Goal: Transaction & Acquisition: Purchase product/service

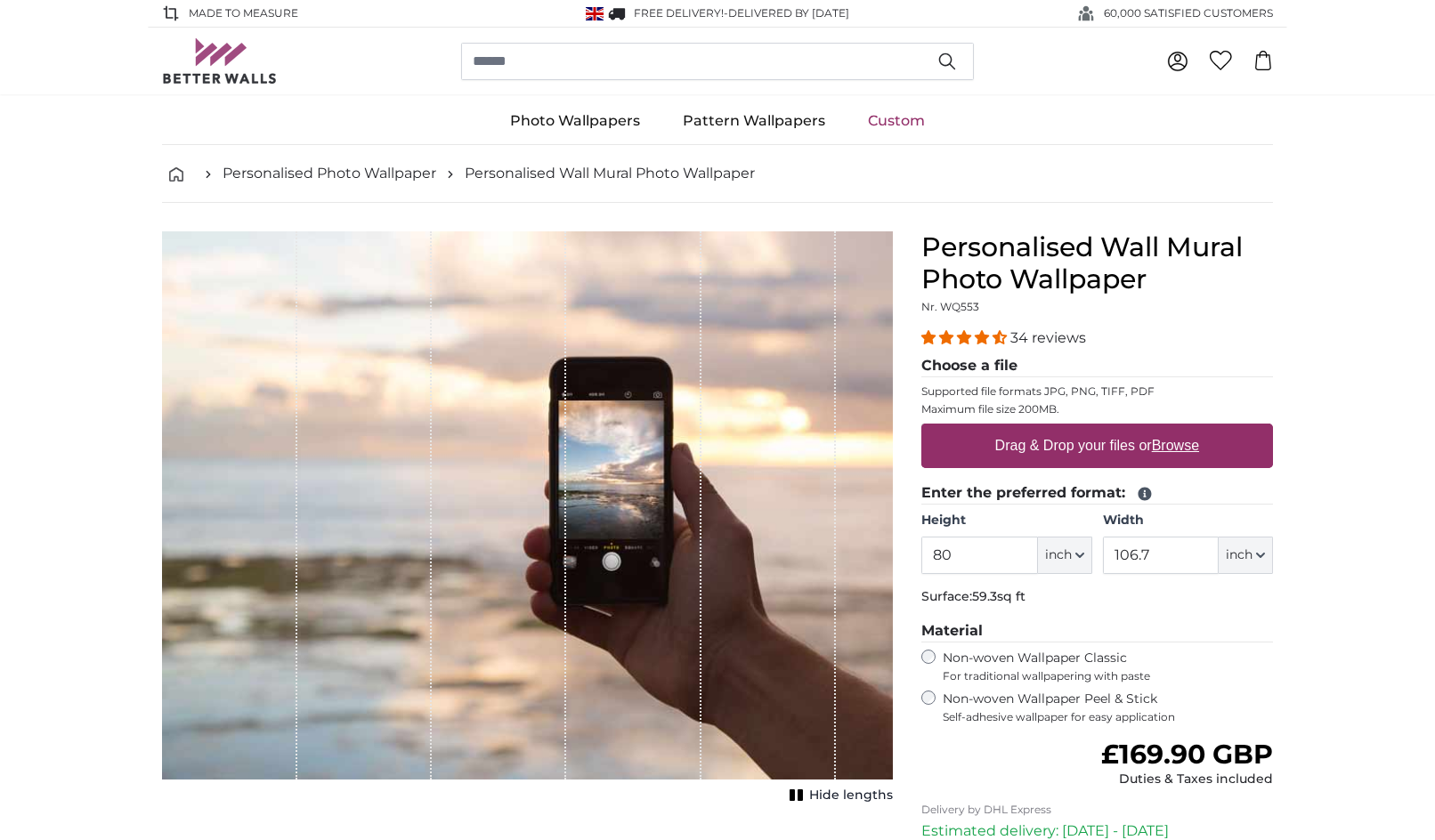
type input "8"
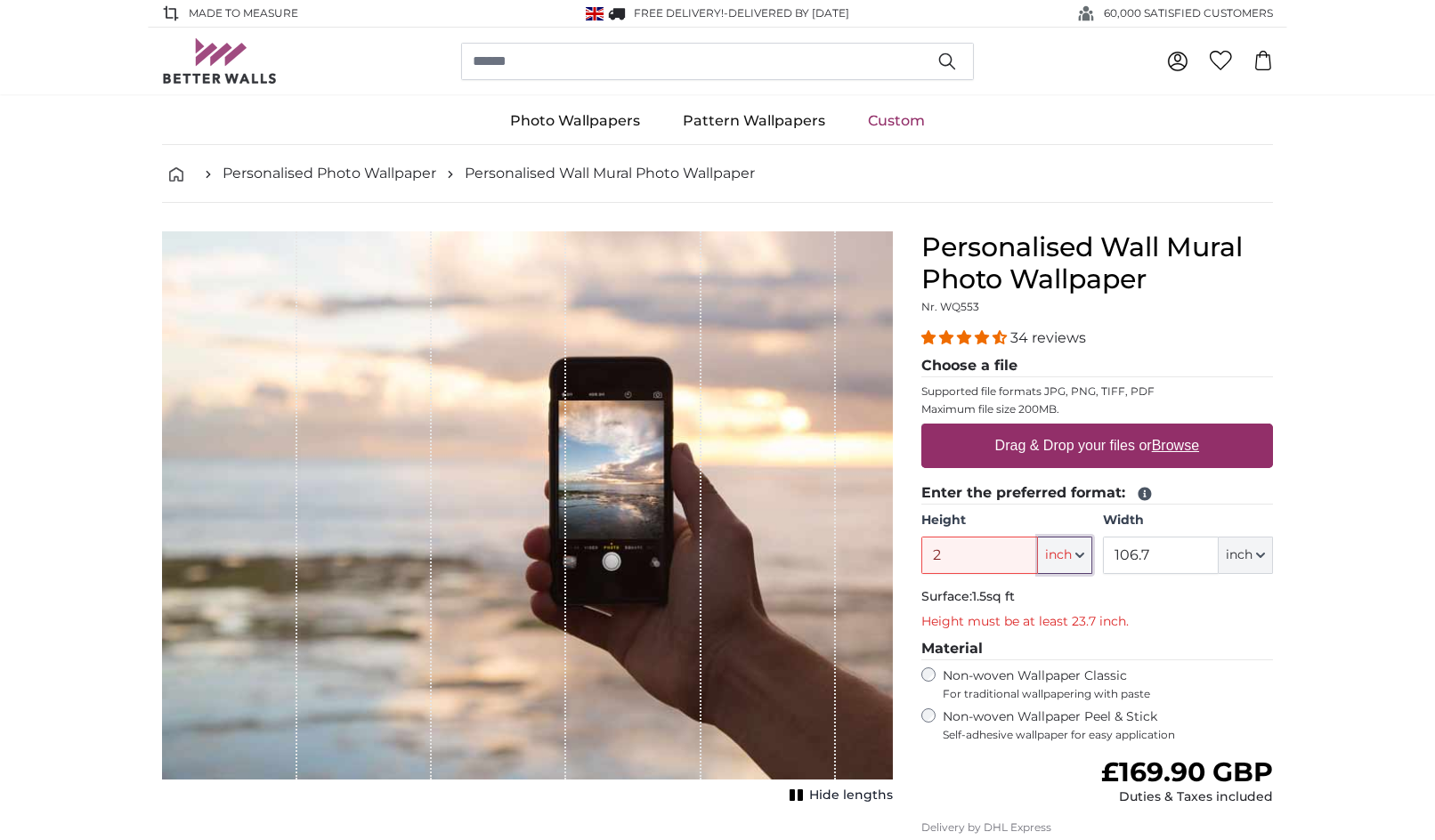
click at [1048, 558] on span "inch" at bounding box center [1057, 554] width 26 height 17
click at [1007, 557] on input "2" at bounding box center [978, 554] width 116 height 37
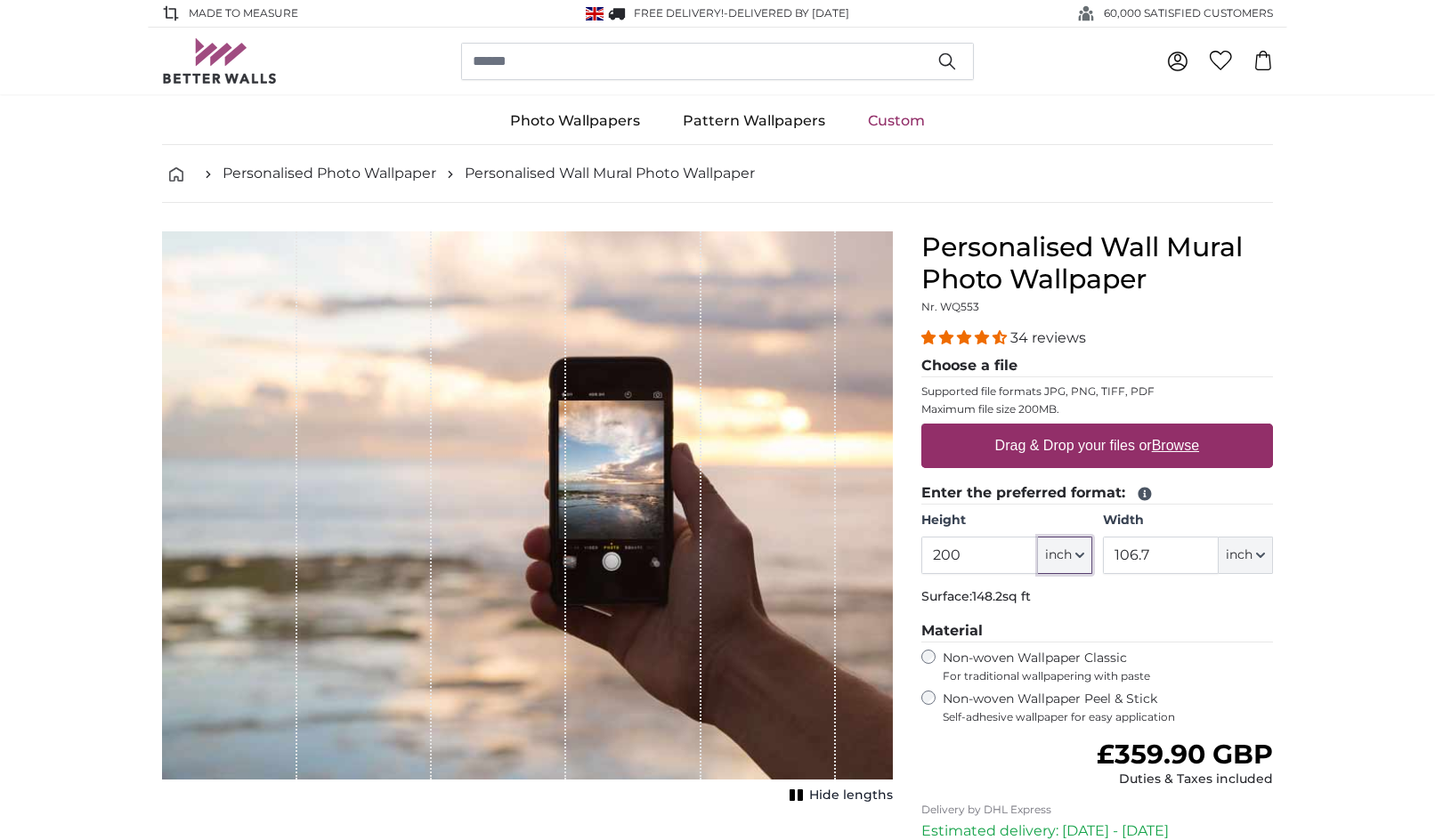
click at [1073, 552] on button "inch" at bounding box center [1065, 554] width 54 height 37
click at [1075, 598] on link "Centimeter (cm)" at bounding box center [1064, 601] width 156 height 32
type input "203.2"
type input "271.1"
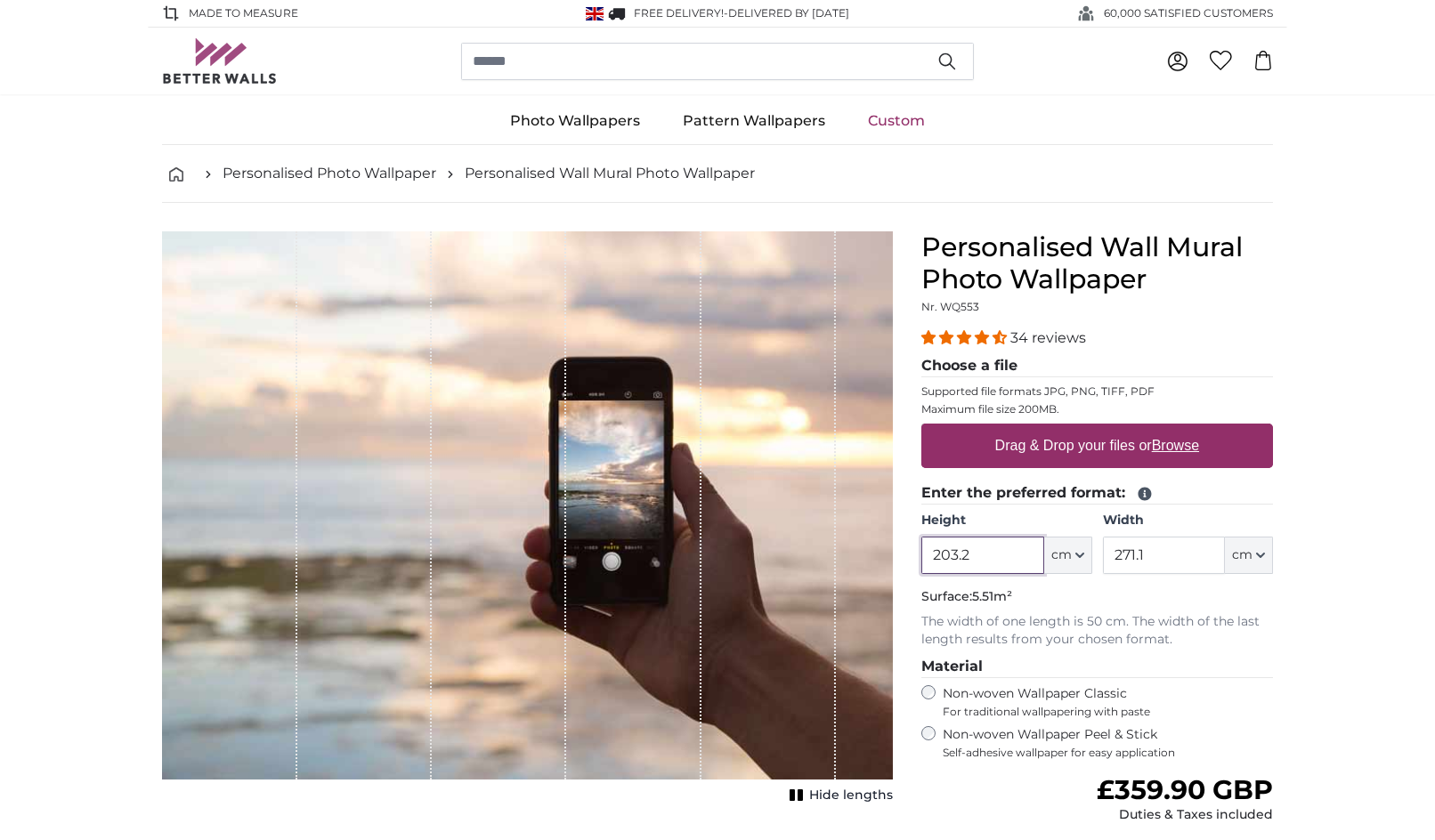
click at [1014, 555] on input "203.2" at bounding box center [982, 554] width 122 height 37
type input "200"
click at [1164, 546] on input "271.1" at bounding box center [1164, 554] width 122 height 37
type input "2"
type input "500"
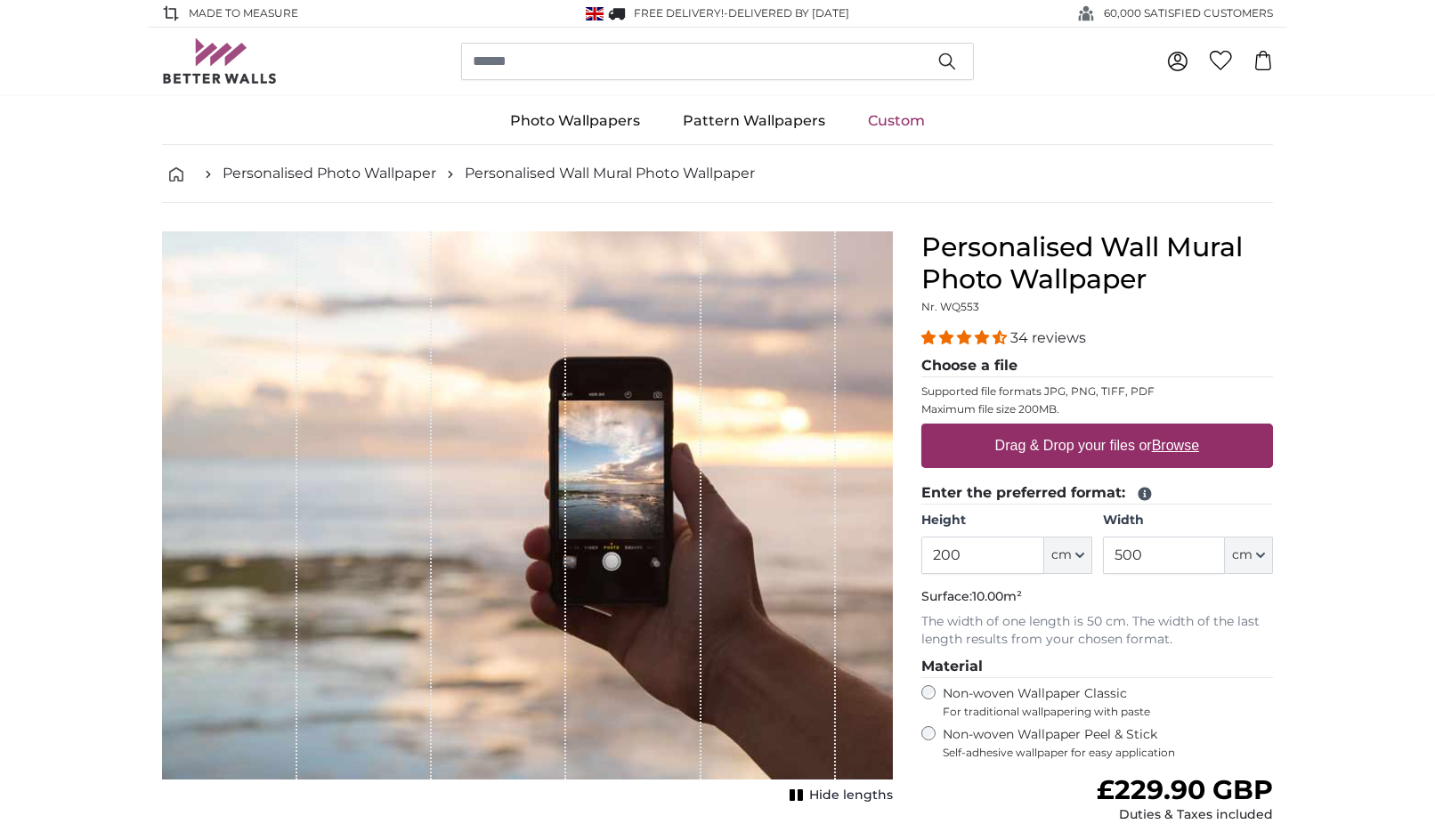
click at [1087, 447] on label "Drag & Drop your files or Browse" at bounding box center [1097, 446] width 218 height 36
click at [1087, 429] on input "Drag & Drop your files or Browse" at bounding box center [1097, 425] width 352 height 5
type input "**********"
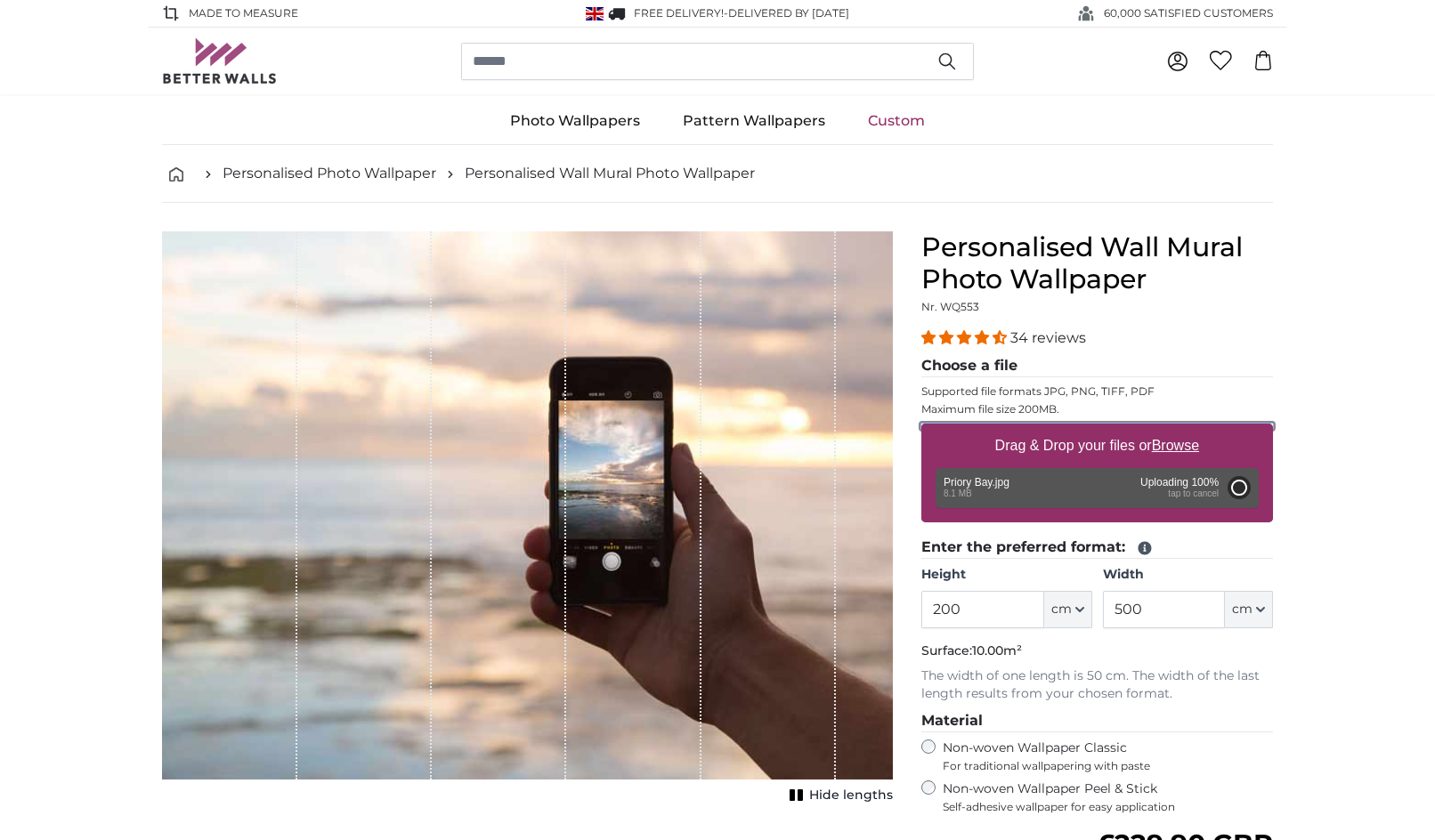
type input "510"
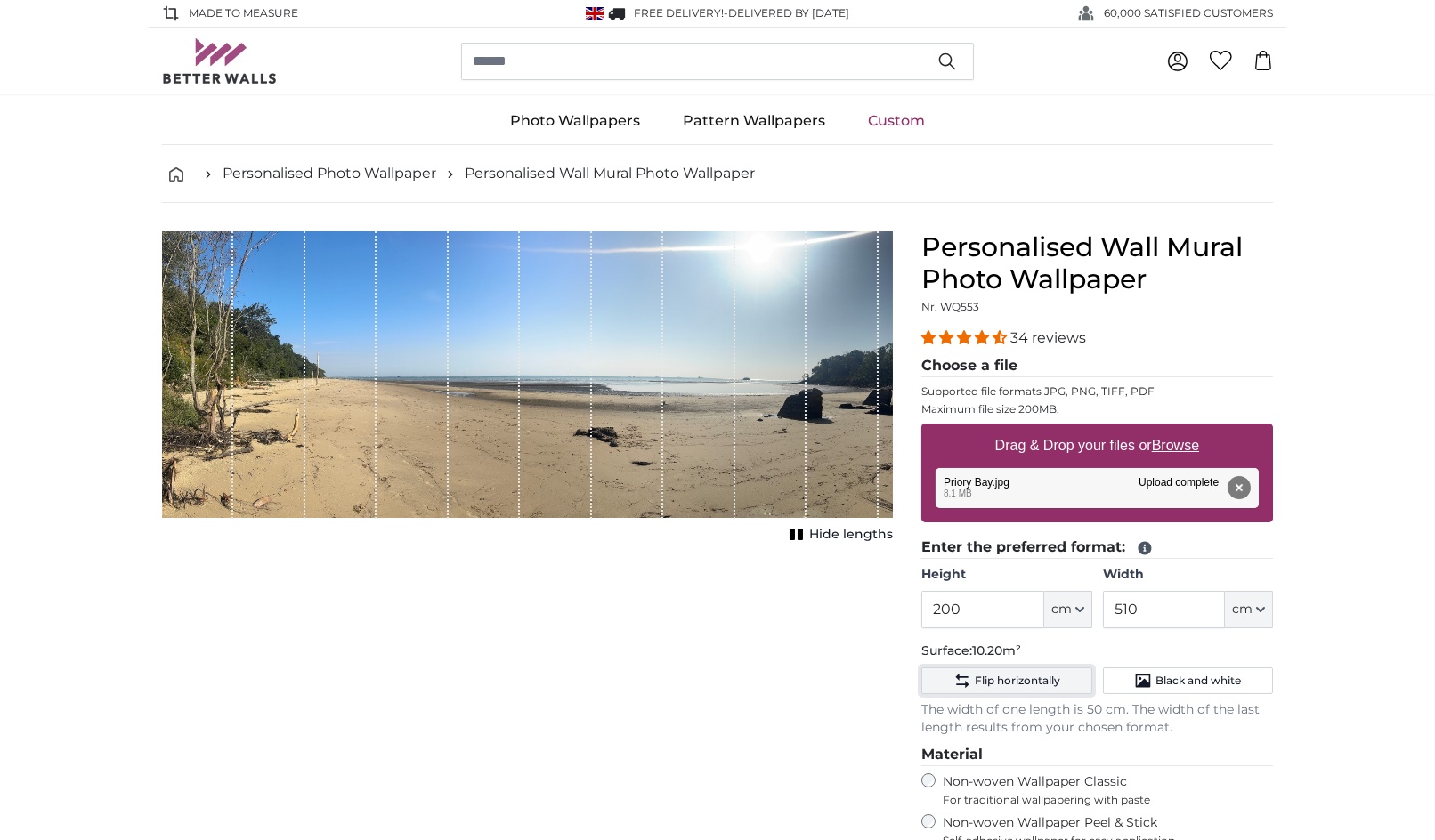
click at [1023, 684] on span "Flip horizontally" at bounding box center [1017, 680] width 85 height 15
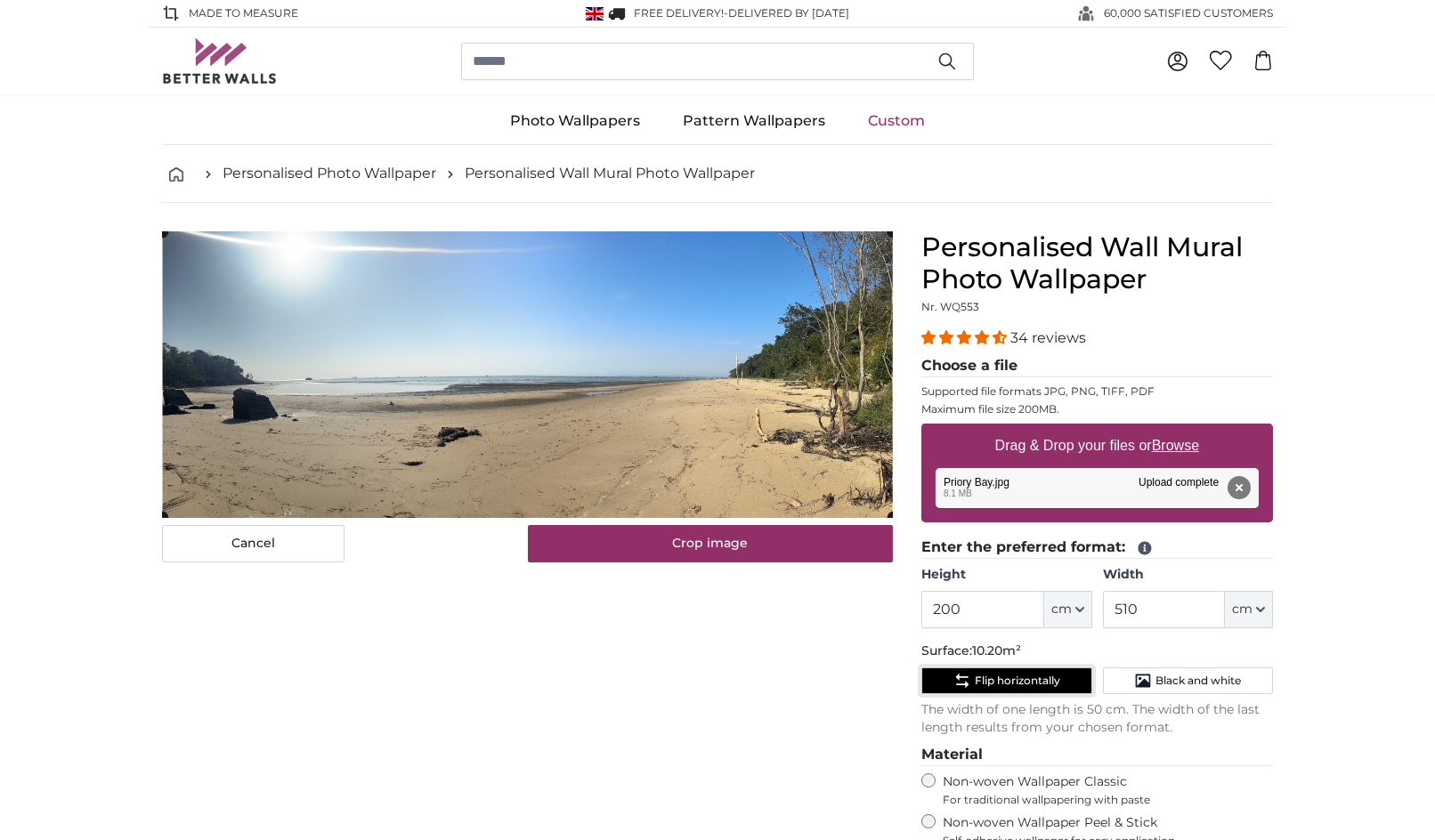
click at [1021, 673] on span "Flip horizontally" at bounding box center [1017, 680] width 85 height 15
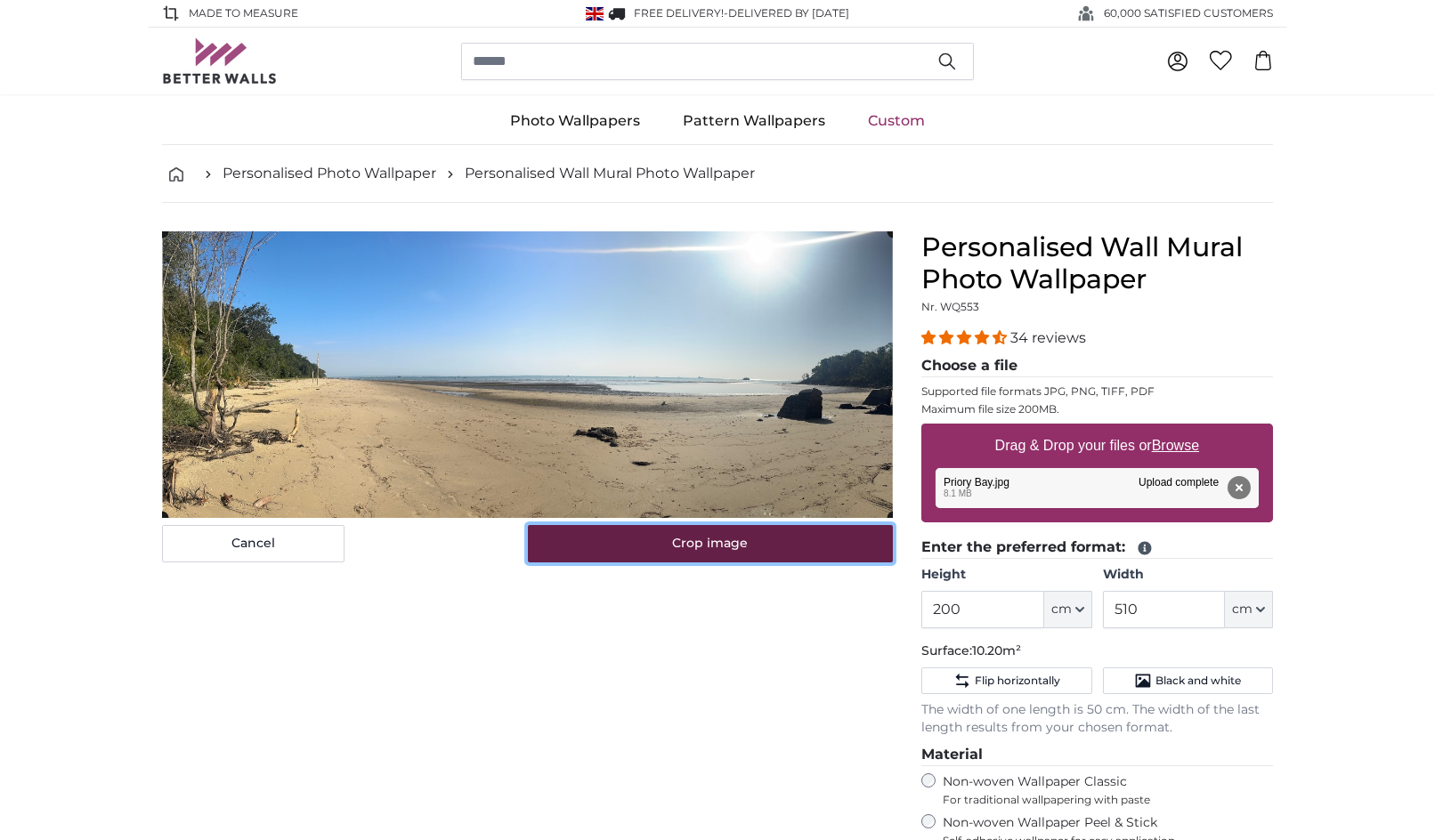
click at [710, 538] on button "Crop image" at bounding box center [710, 543] width 366 height 37
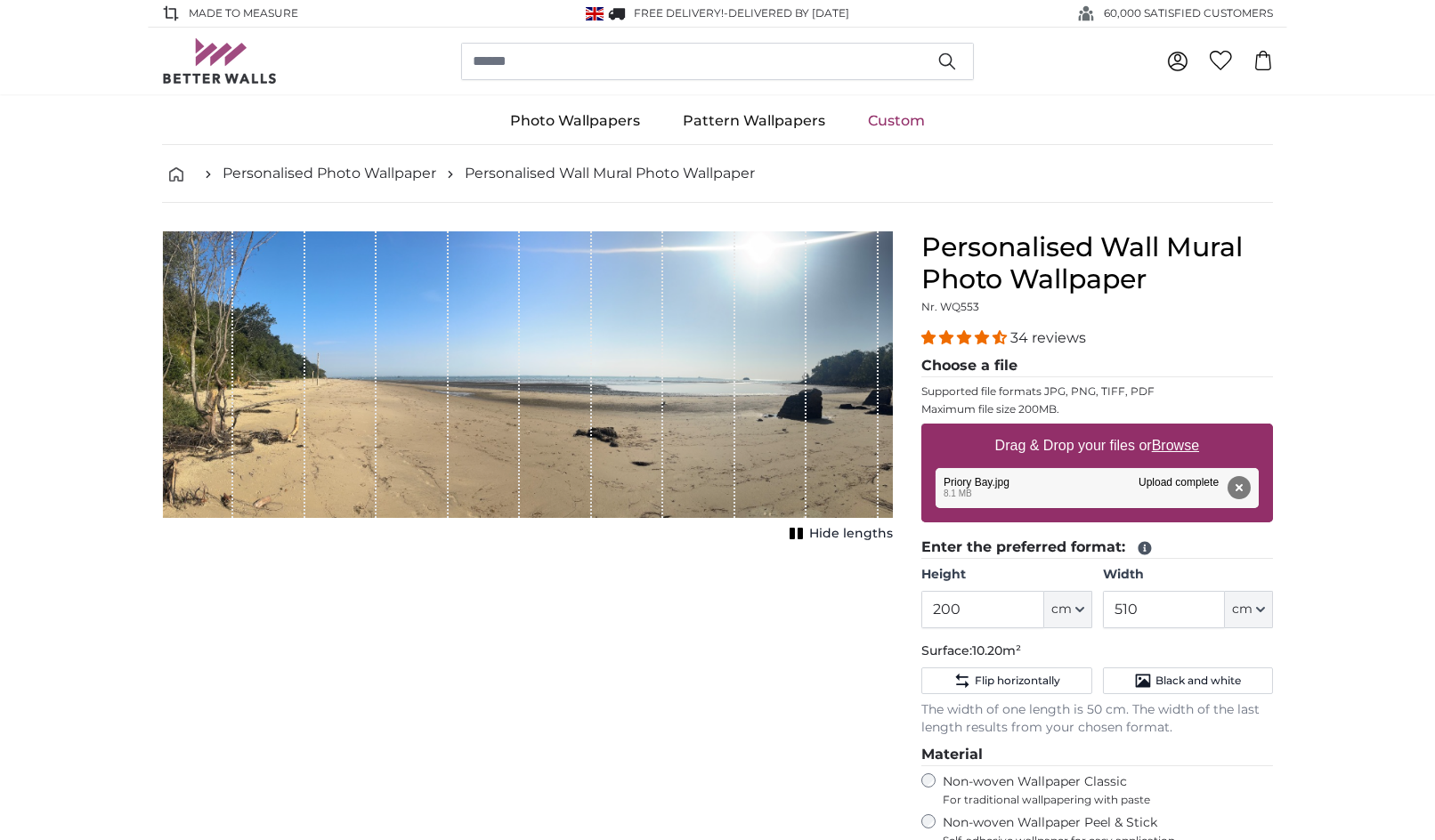
click at [838, 532] on span "Hide lengths" at bounding box center [851, 533] width 84 height 17
click at [822, 535] on span "Show lengths" at bounding box center [847, 533] width 90 height 17
drag, startPoint x: 884, startPoint y: 397, endPoint x: 803, endPoint y: 394, distance: 81.1
click at [803, 394] on div "1 of 1" at bounding box center [528, 374] width 731 height 286
click at [1020, 677] on span "Flip horizontally" at bounding box center [1017, 680] width 85 height 15
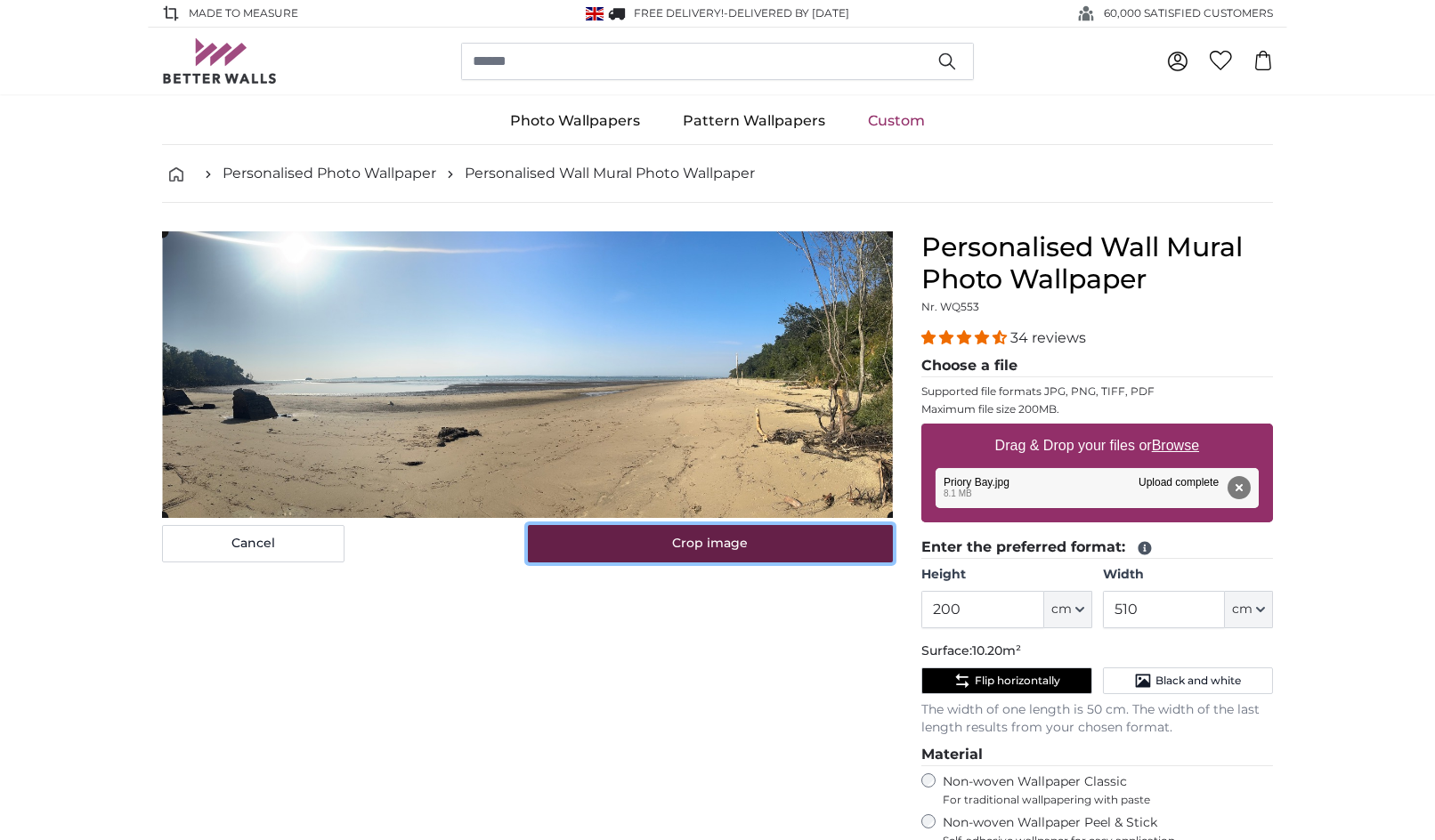
click at [733, 541] on button "Crop image" at bounding box center [710, 543] width 366 height 37
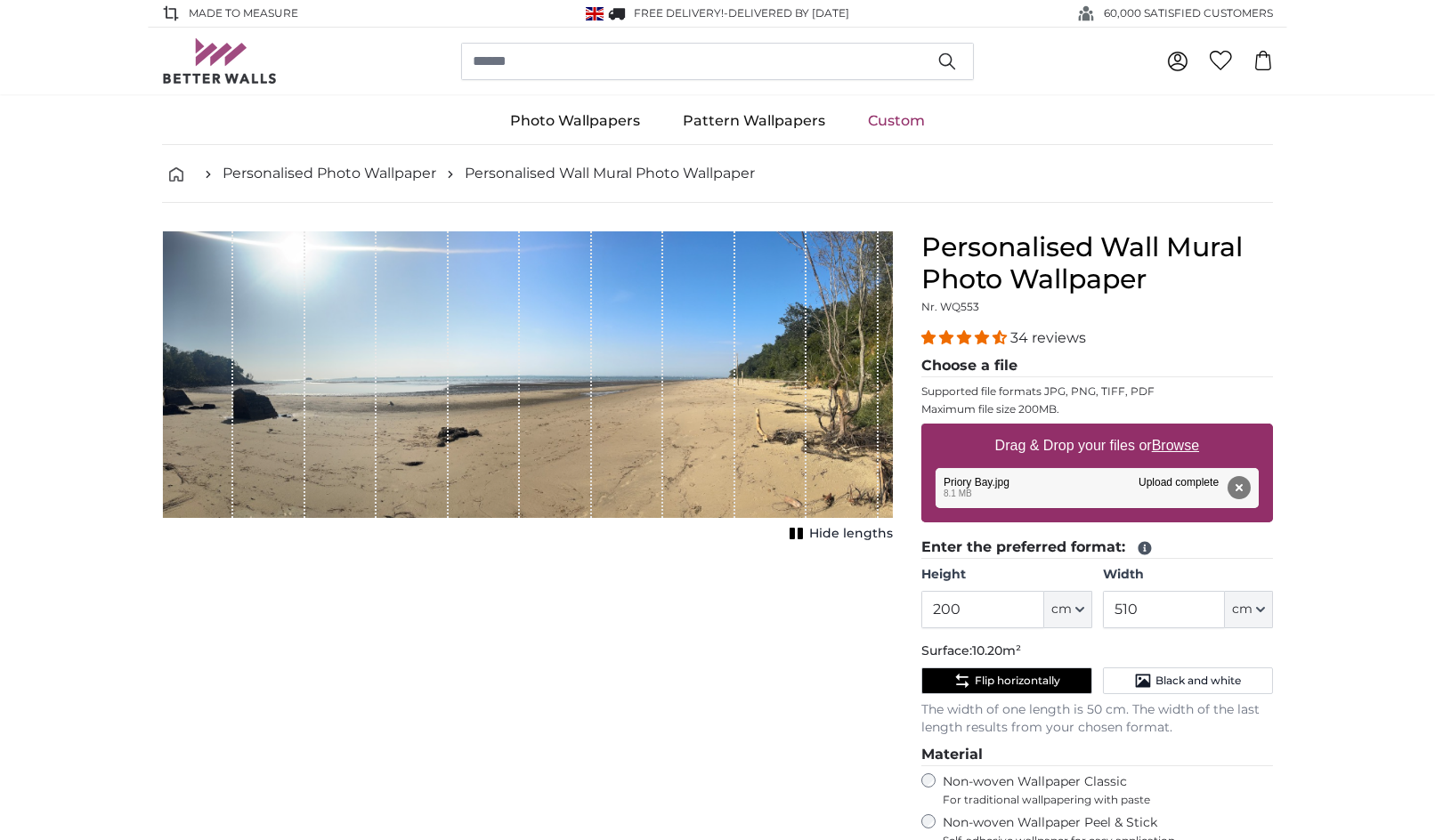
drag, startPoint x: 396, startPoint y: 363, endPoint x: 215, endPoint y: 369, distance: 181.1
click at [215, 369] on div "1 of 1" at bounding box center [528, 374] width 731 height 286
click at [1008, 675] on span "Flip horizontally" at bounding box center [1017, 680] width 85 height 15
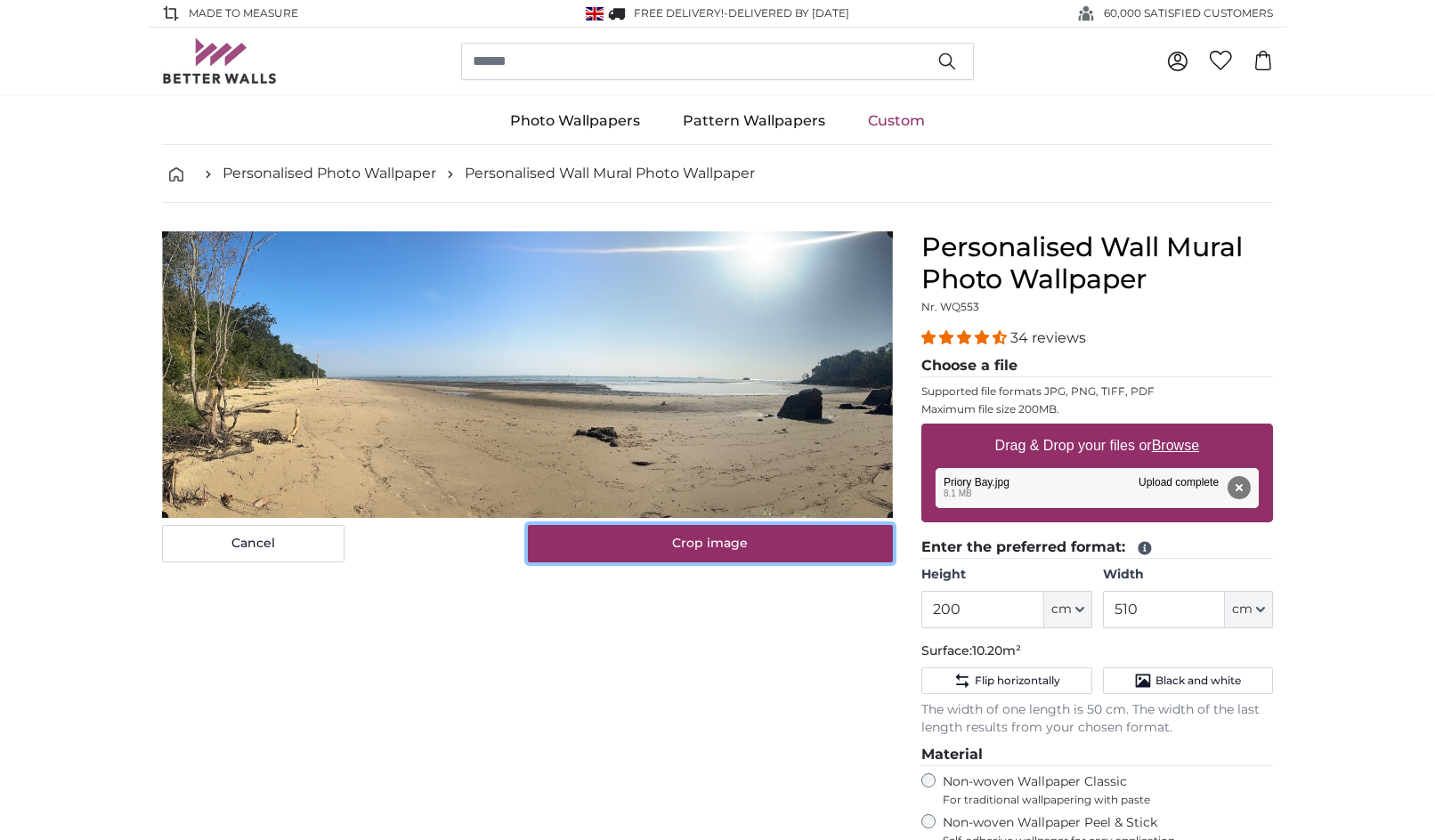
click at [601, 544] on button "Crop image" at bounding box center [710, 543] width 366 height 37
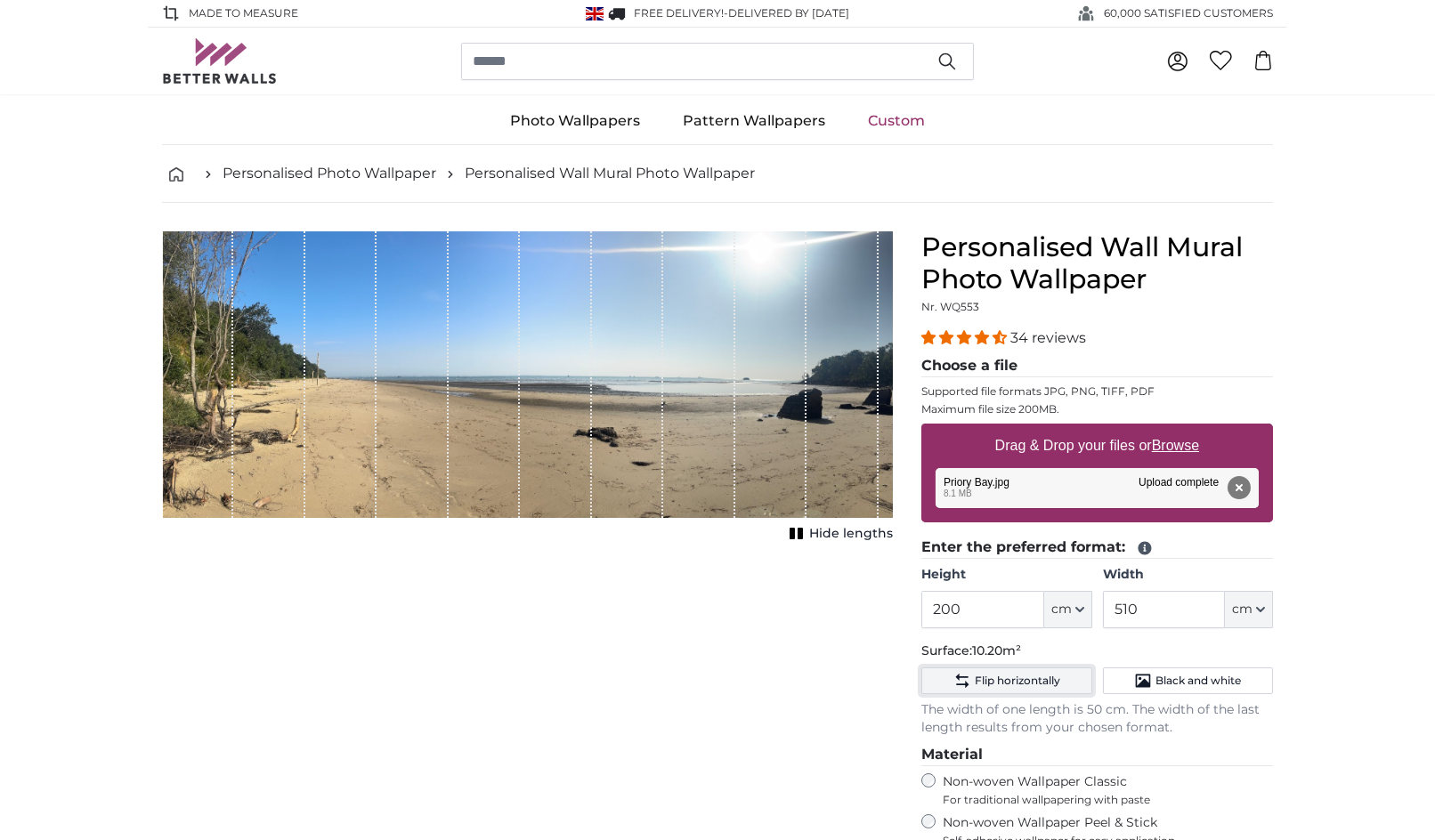
click at [967, 673] on icon "Flip horizontally" at bounding box center [962, 681] width 17 height 17
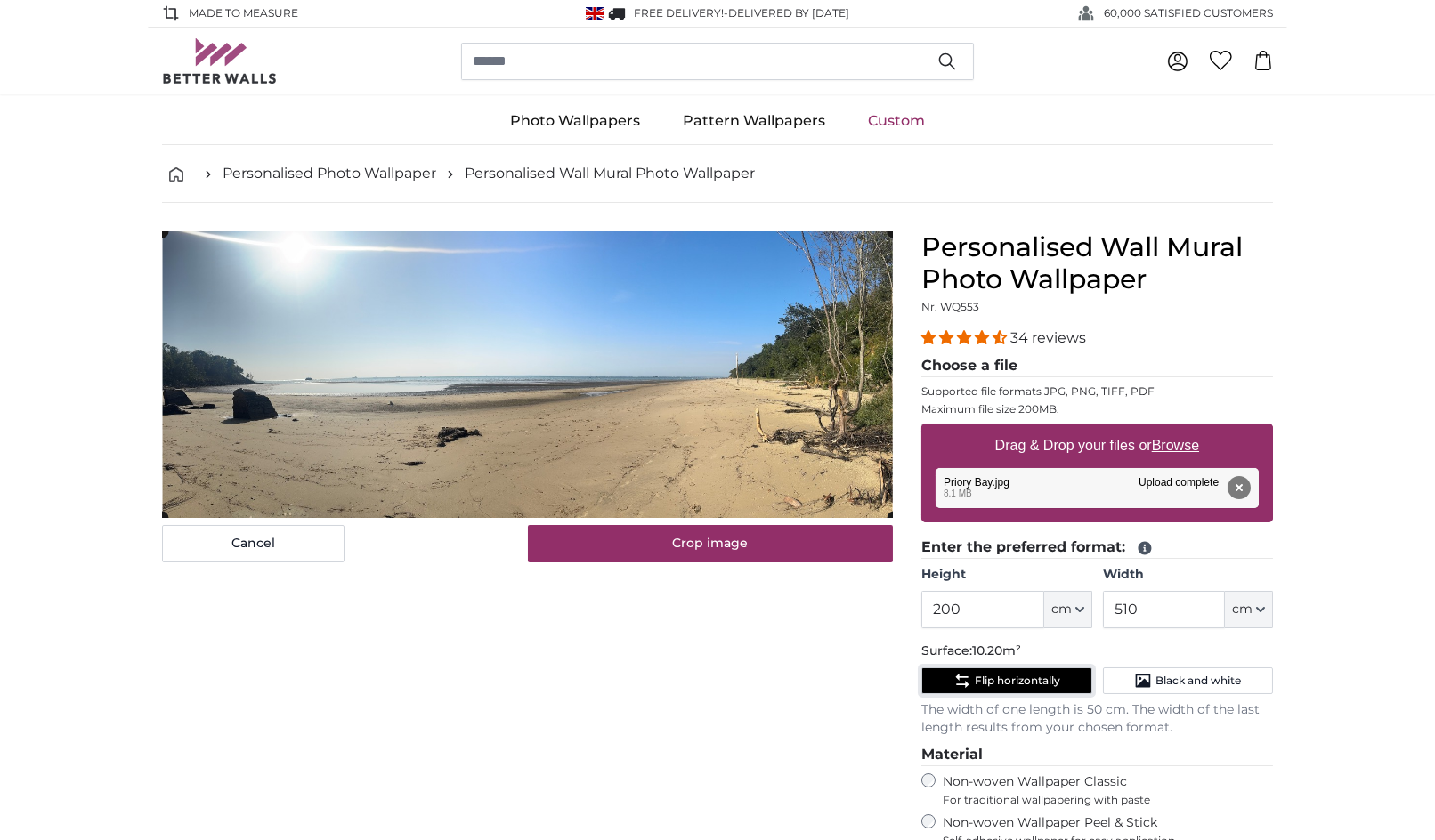
click at [967, 673] on icon "Flip horizontally" at bounding box center [962, 681] width 17 height 17
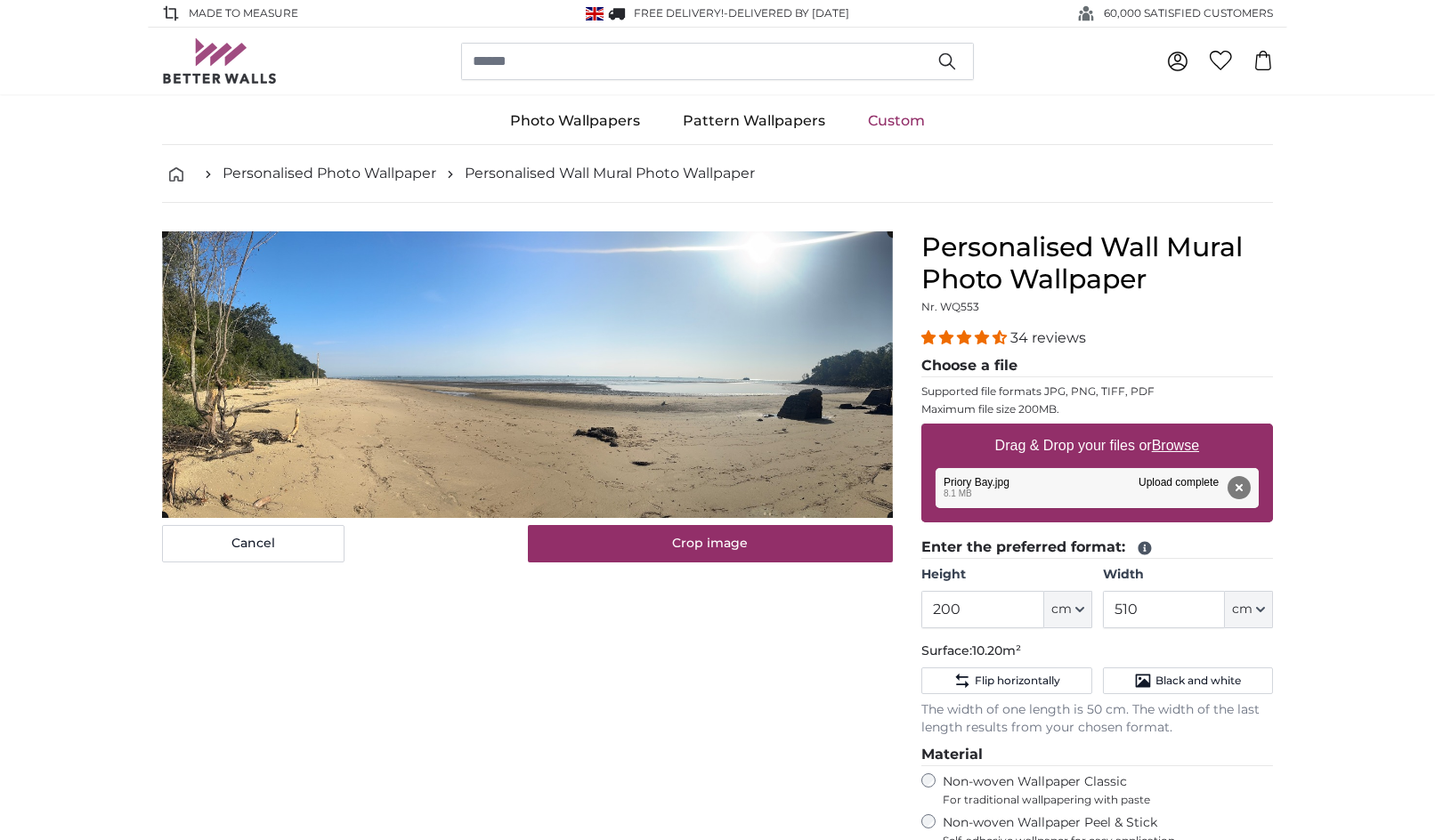
drag, startPoint x: 895, startPoint y: 410, endPoint x: 857, endPoint y: 412, distance: 38.1
click at [857, 412] on div "Cancel Crop image Hide lengths" at bounding box center [527, 691] width 759 height 922
click at [892, 516] on div "Cancel Crop image" at bounding box center [528, 396] width 731 height 331
drag, startPoint x: 892, startPoint y: 516, endPoint x: 853, endPoint y: 622, distance: 112.9
click at [859, 630] on div "Cancel Crop image Hide lengths" at bounding box center [527, 691] width 759 height 922
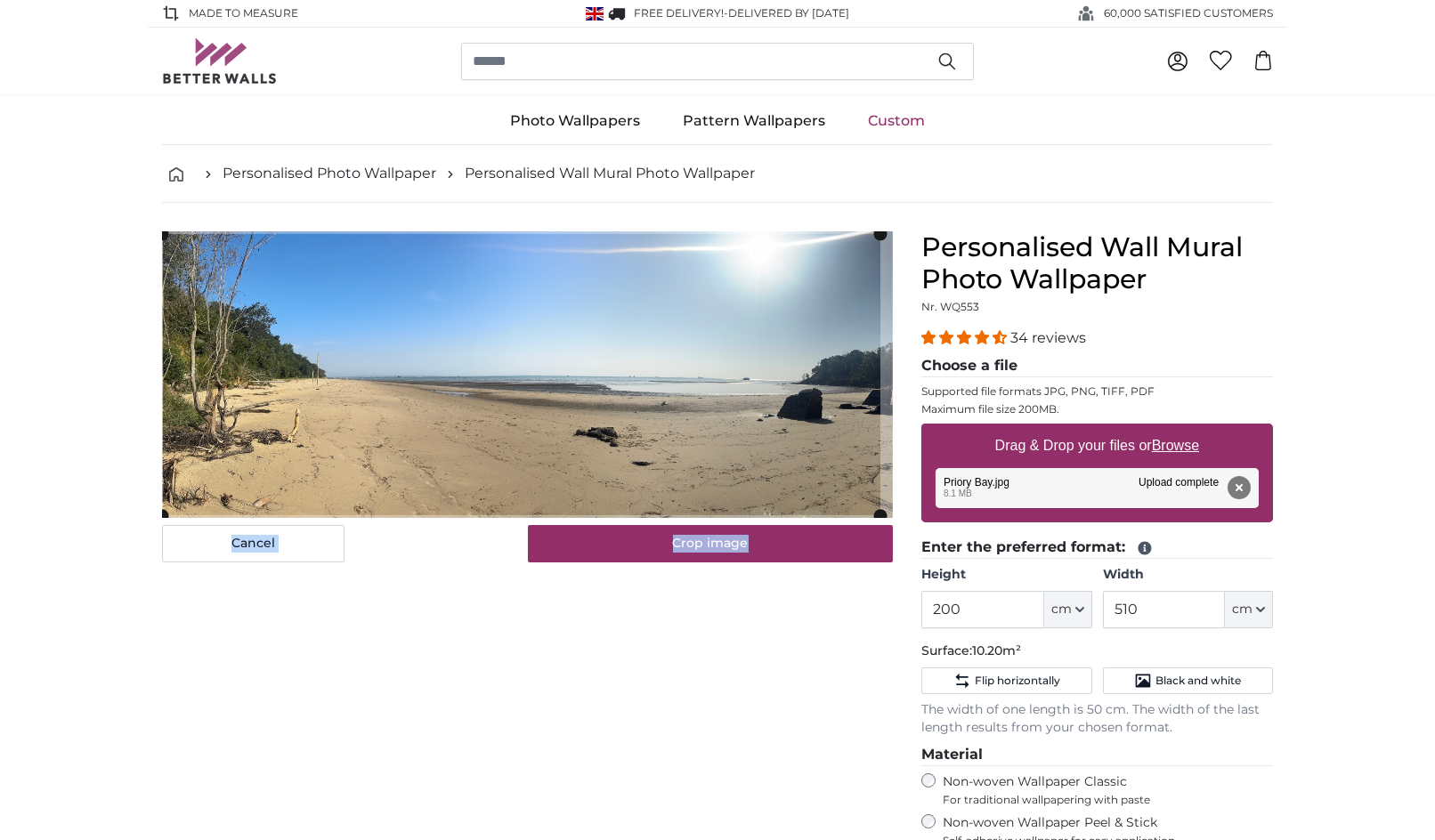
click at [879, 448] on cropper-handle at bounding box center [881, 374] width 14 height 281
click at [641, 596] on div "Cancel Crop image Hide lengths" at bounding box center [527, 691] width 759 height 922
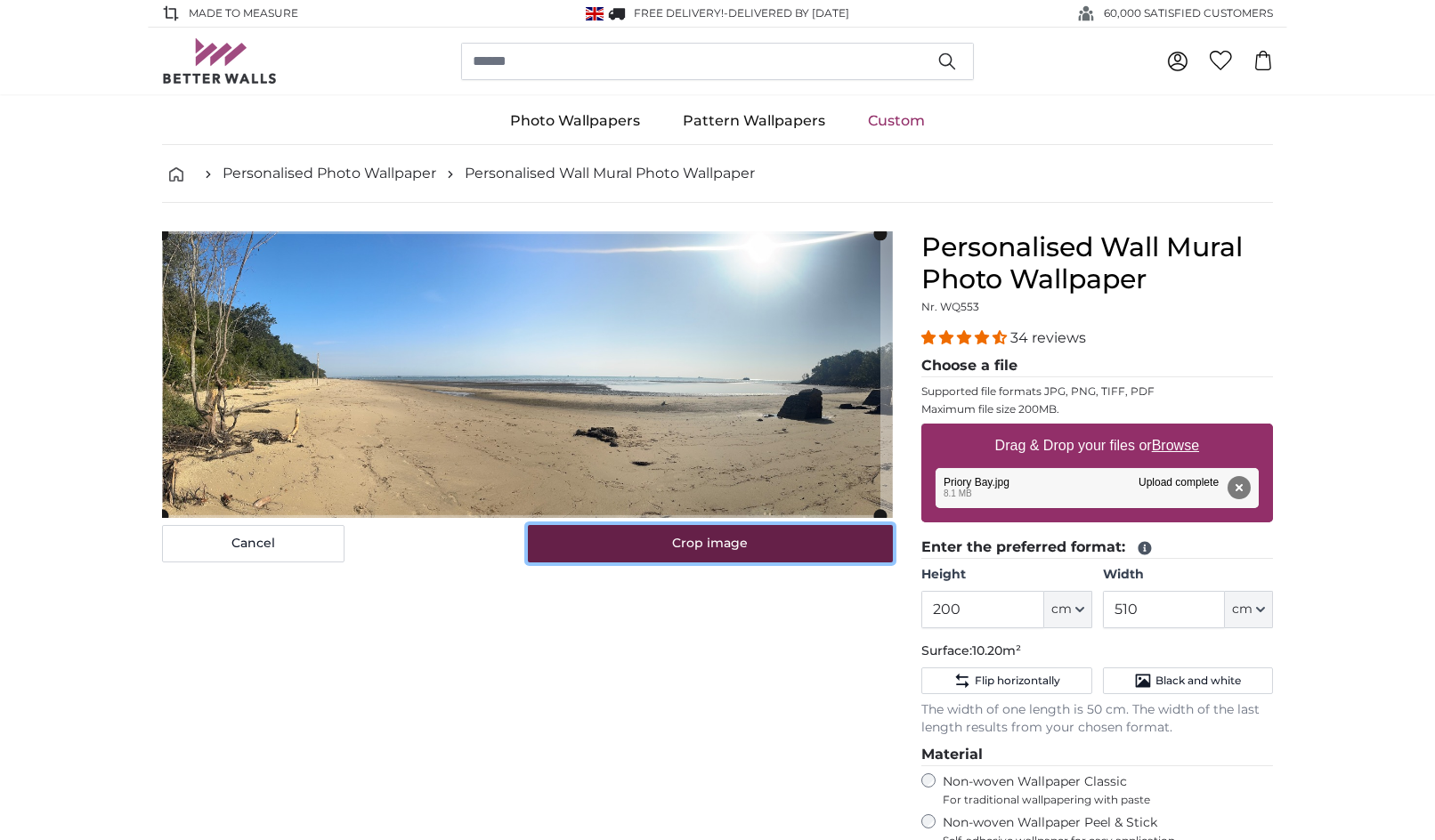
click at [682, 544] on button "Crop image" at bounding box center [710, 543] width 366 height 37
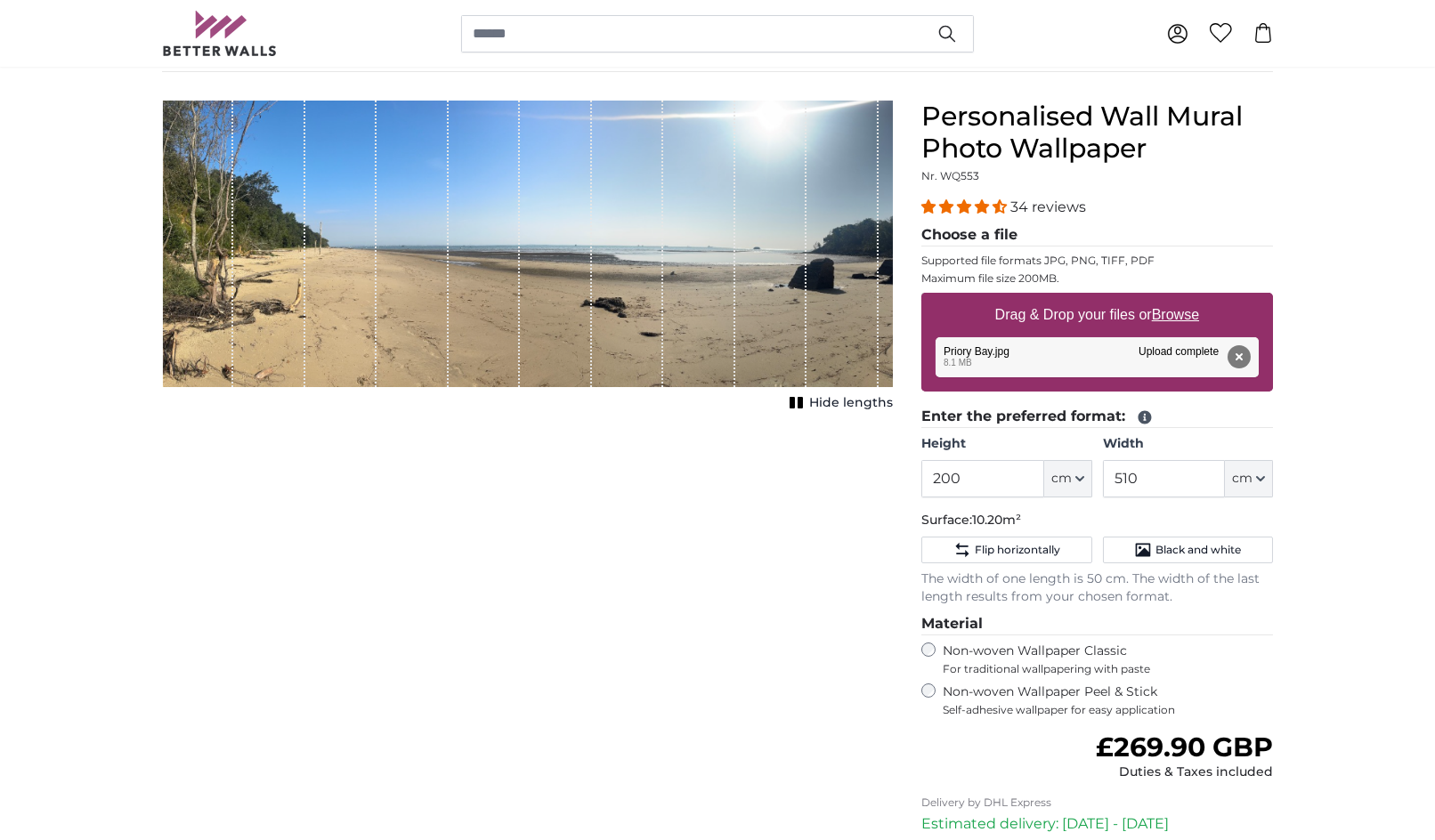
scroll to position [88, 0]
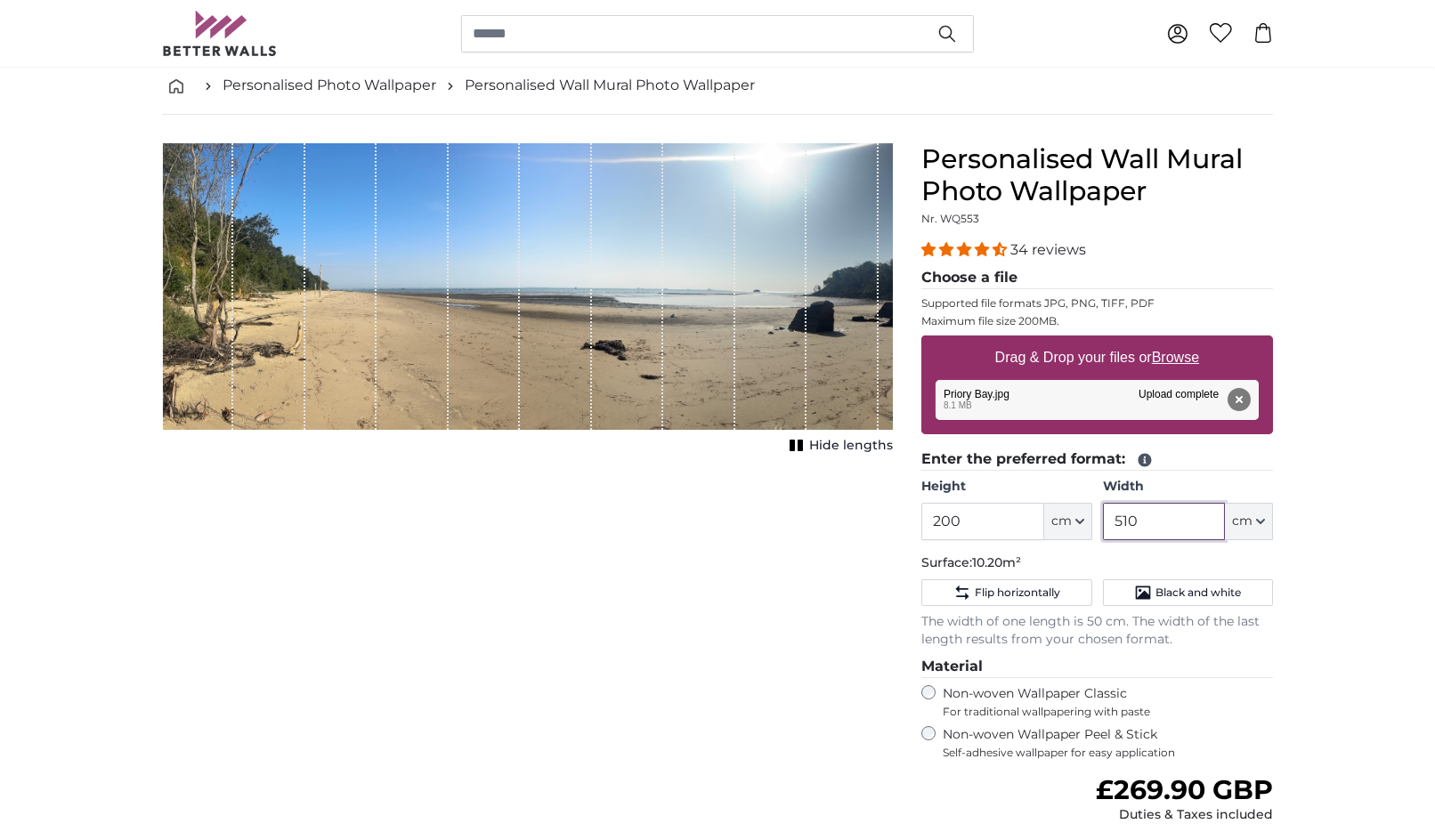
click at [1158, 522] on input "510" at bounding box center [1164, 521] width 122 height 37
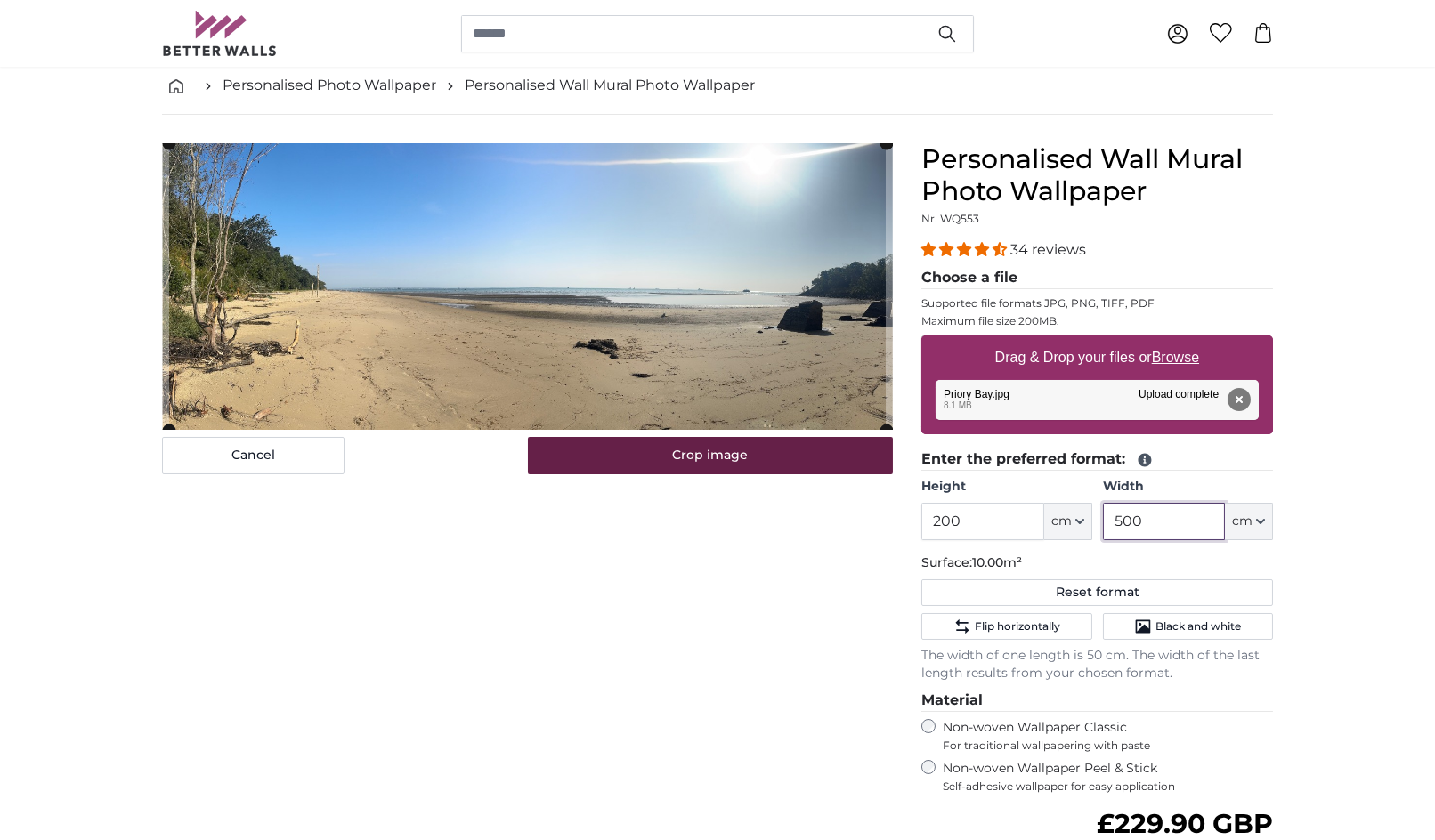
type input "500"
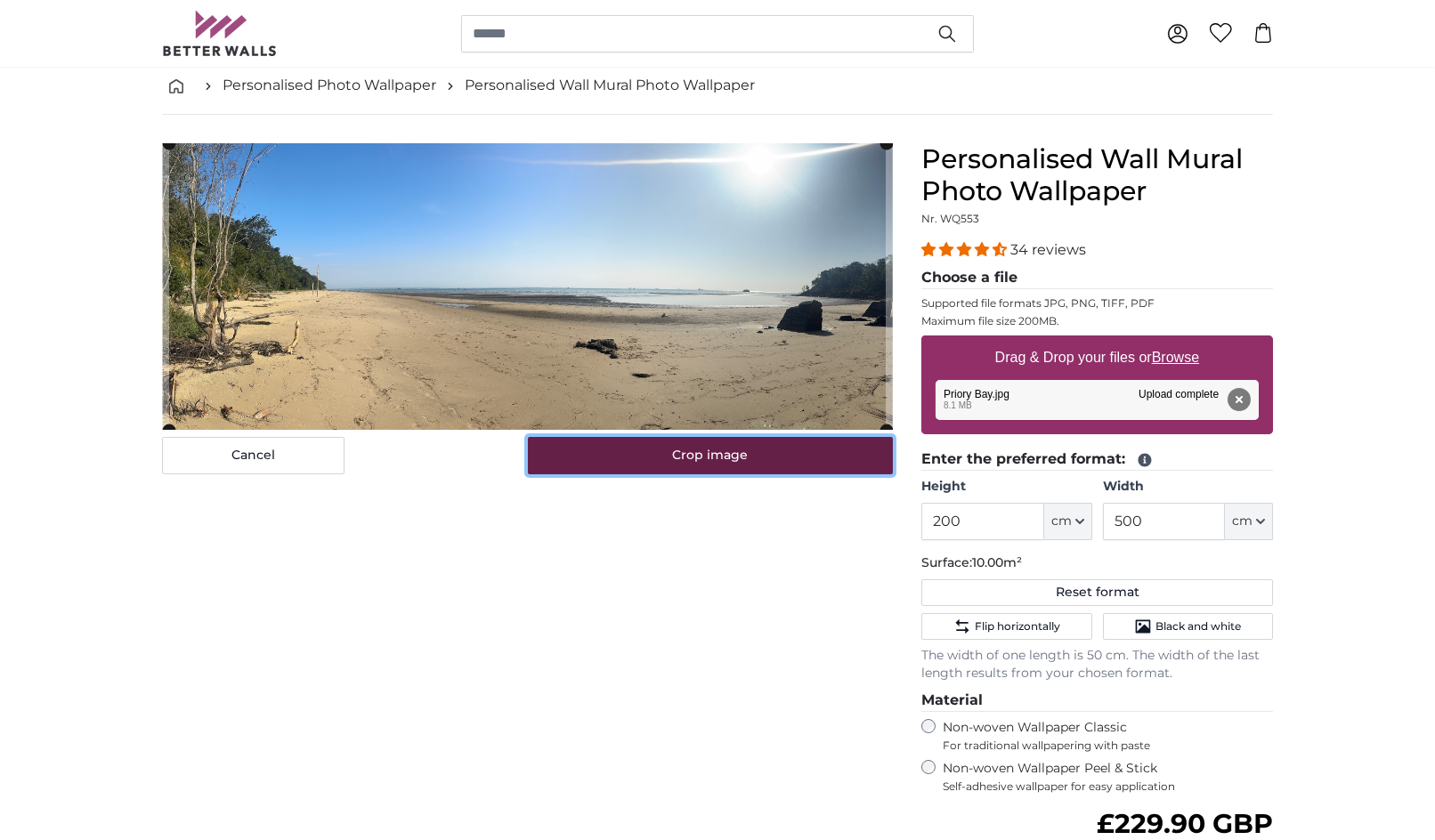
click at [735, 451] on button "Crop image" at bounding box center [710, 455] width 366 height 37
